Goal: Find contact information: Find contact information

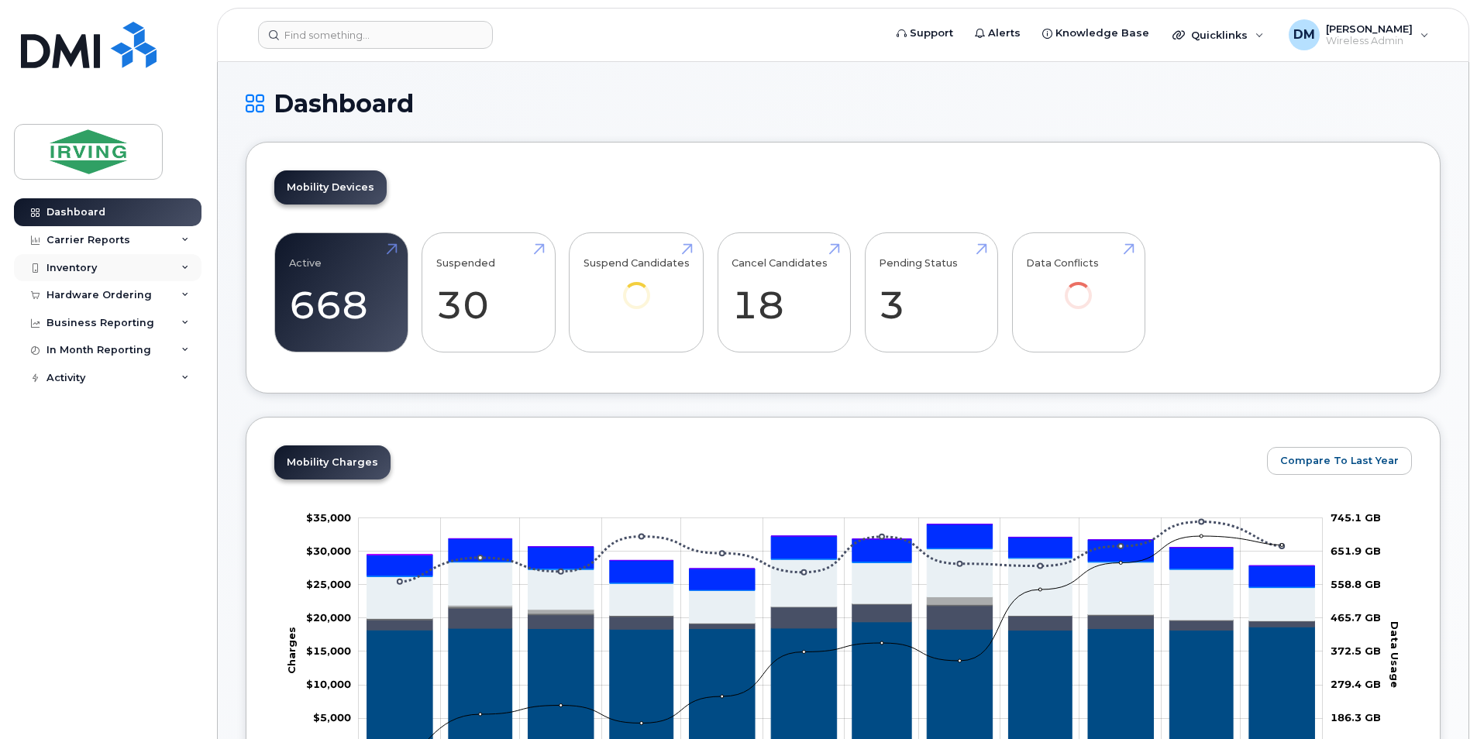
click at [118, 274] on div "Inventory" at bounding box center [108, 268] width 188 height 28
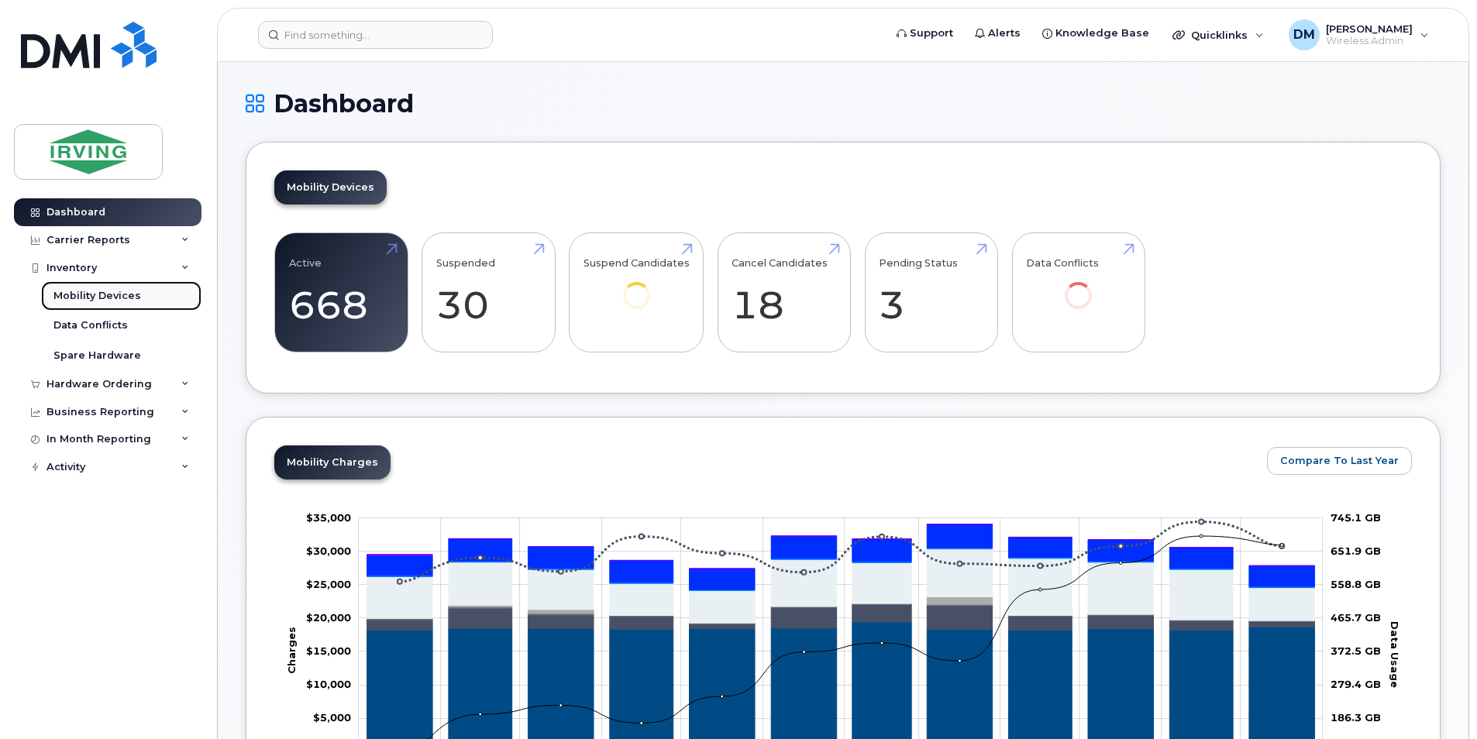
click at [118, 301] on div "Mobility Devices" at bounding box center [97, 296] width 88 height 14
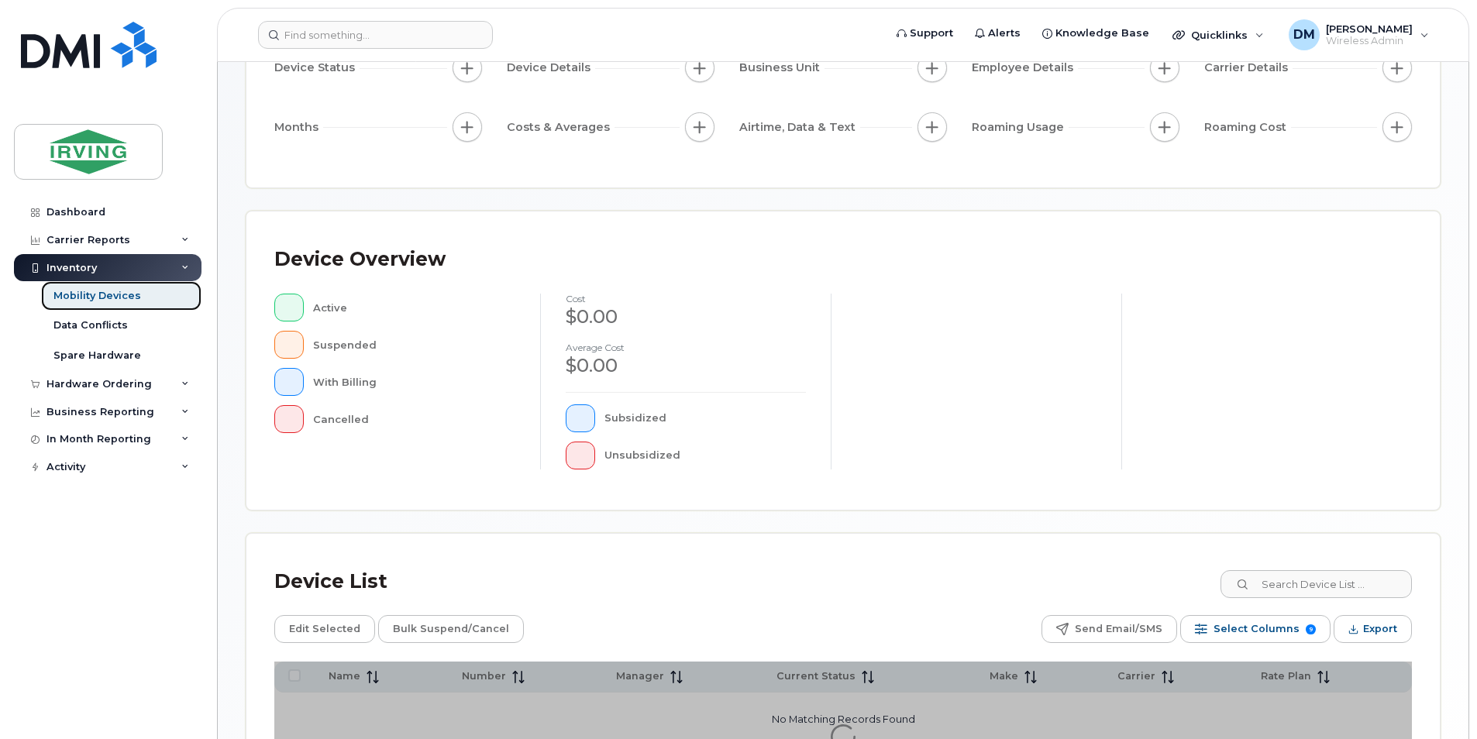
scroll to position [326, 0]
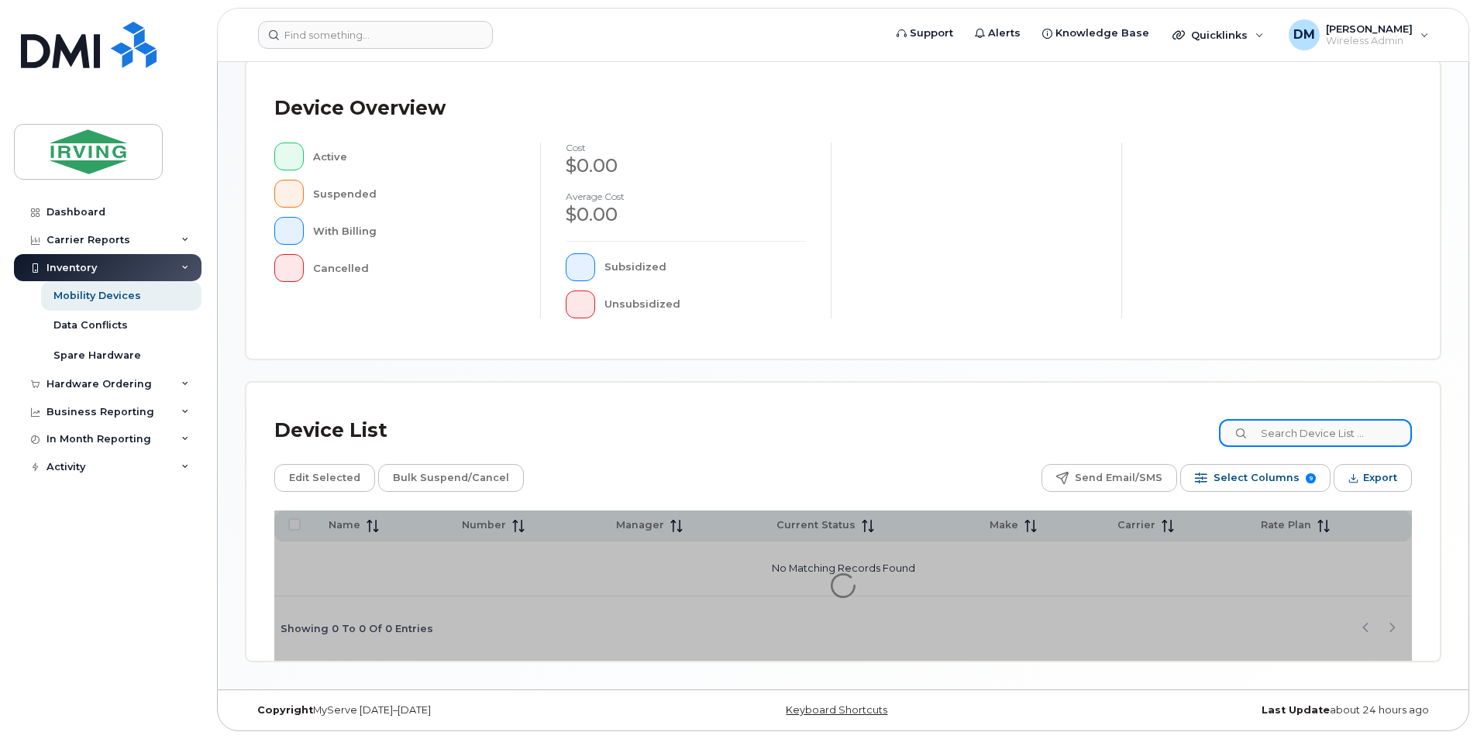
click at [1293, 436] on input at bounding box center [1315, 433] width 193 height 28
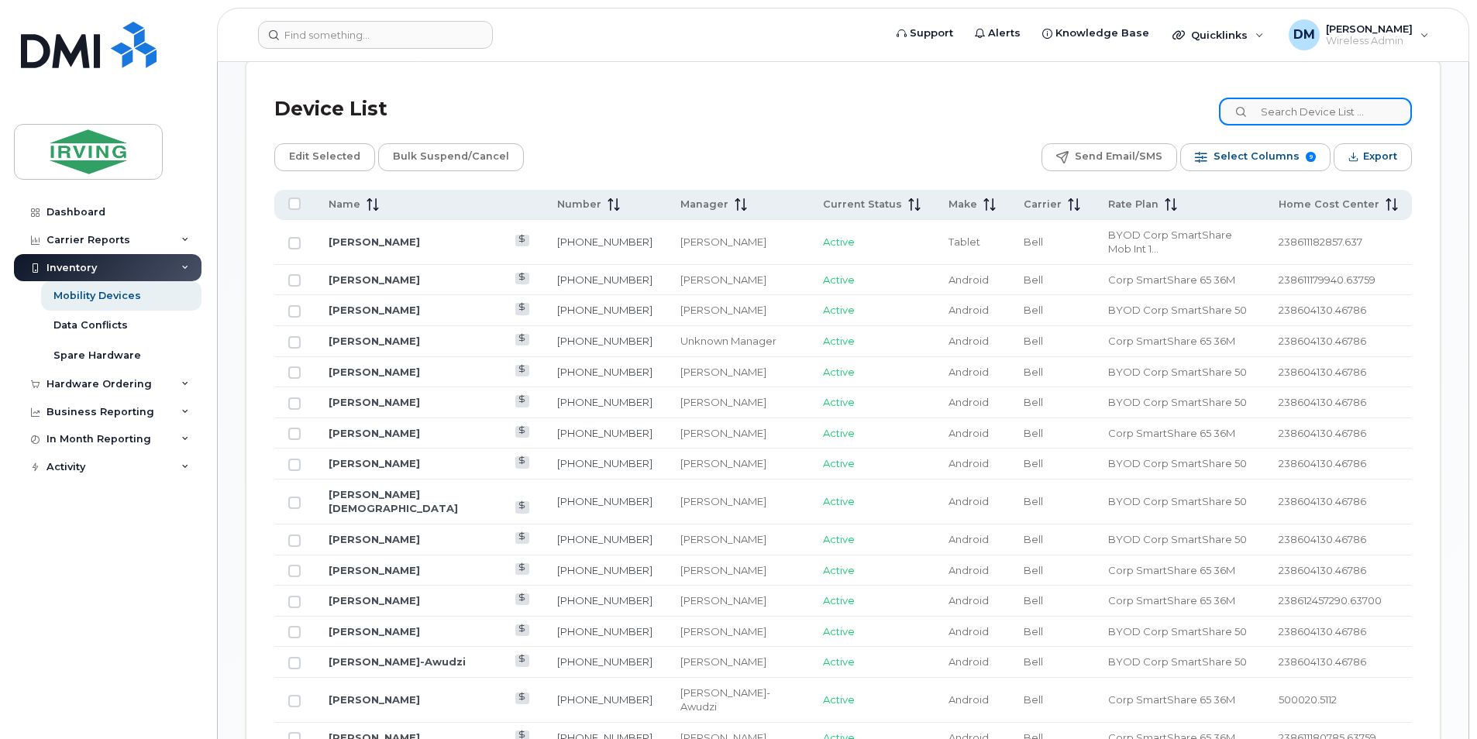
scroll to position [714, 0]
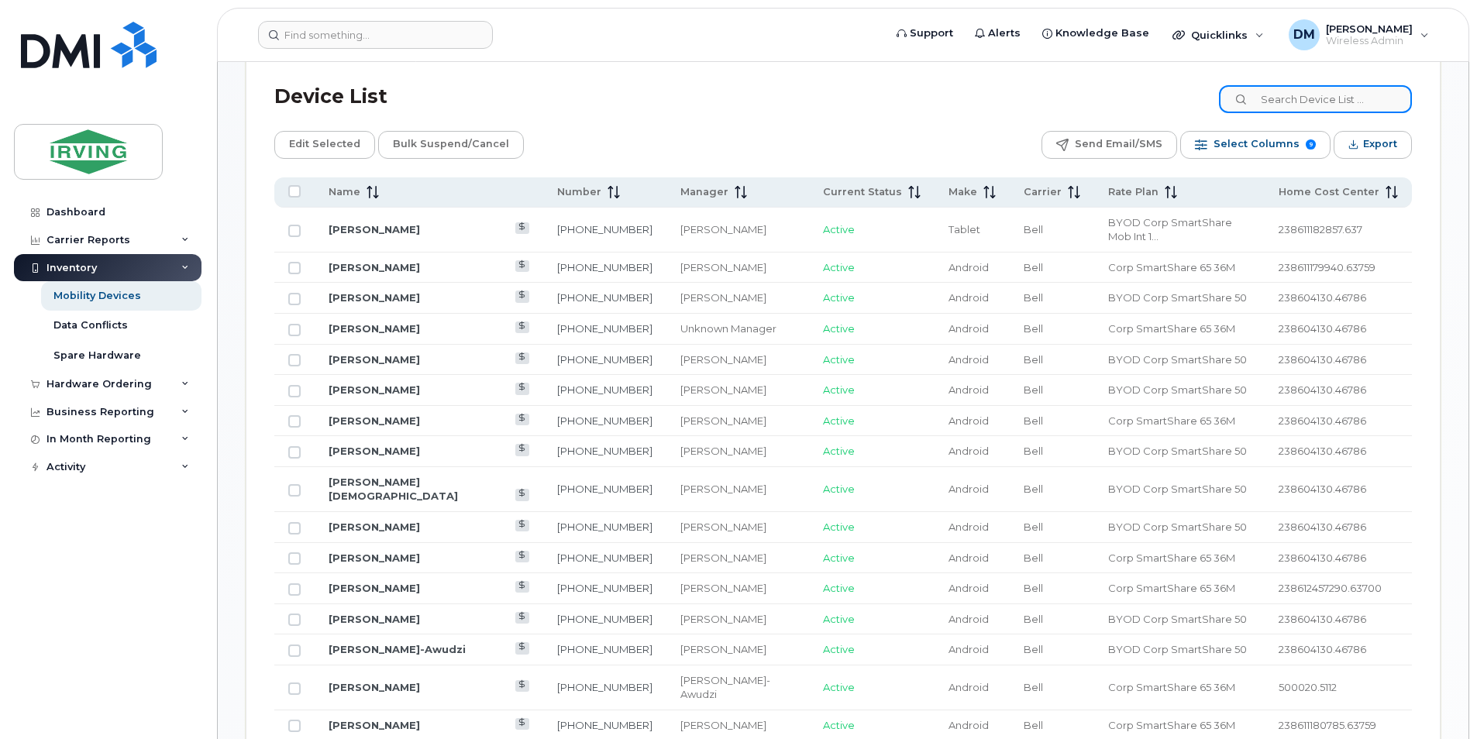
click at [1284, 93] on input at bounding box center [1315, 99] width 193 height 28
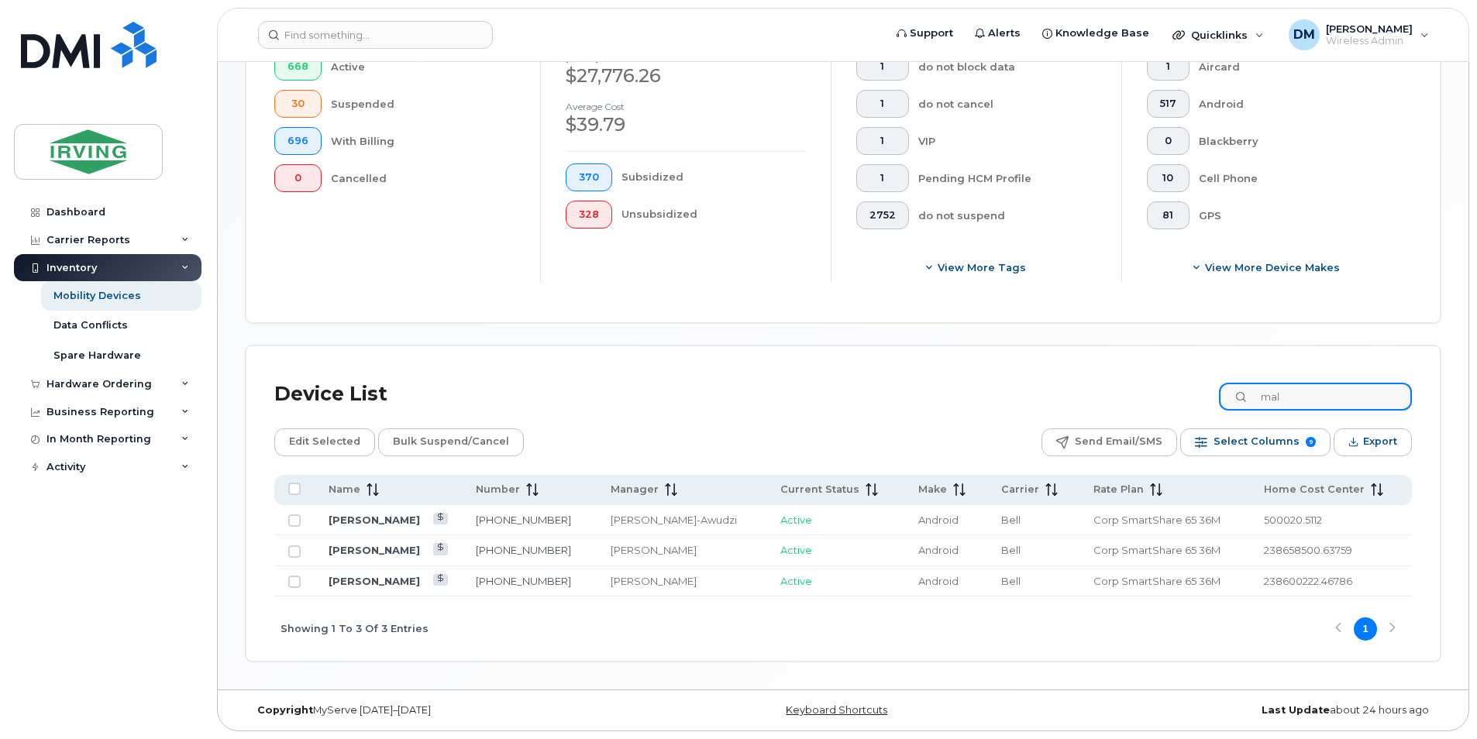
scroll to position [416, 0]
type input "mal"
drag, startPoint x: 556, startPoint y: 519, endPoint x: 485, endPoint y: 520, distance: 71.3
click at [485, 520] on td "[PHONE_NUMBER]" at bounding box center [530, 520] width 136 height 31
copy link "[PHONE_NUMBER]"
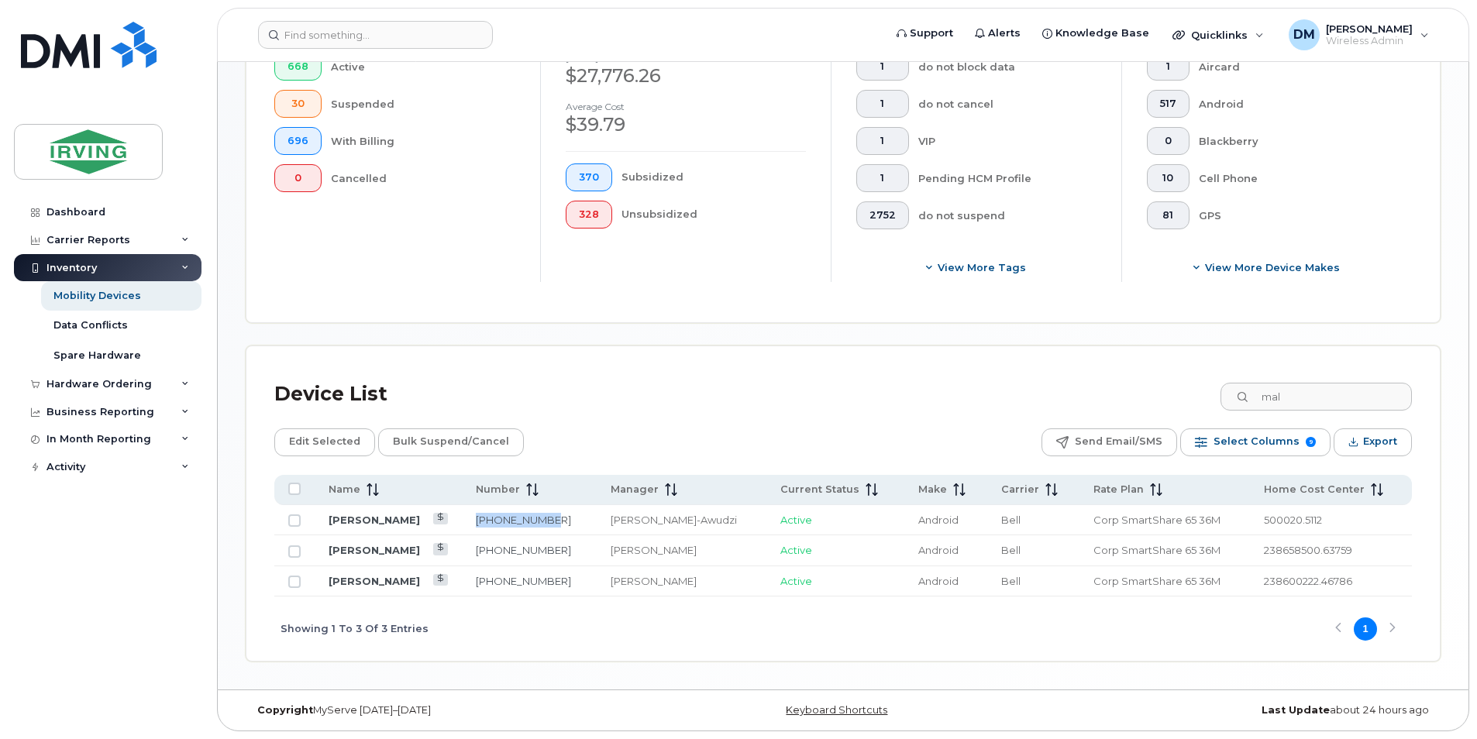
copy link "[PHONE_NUMBER]"
